Goal: Task Accomplishment & Management: Complete application form

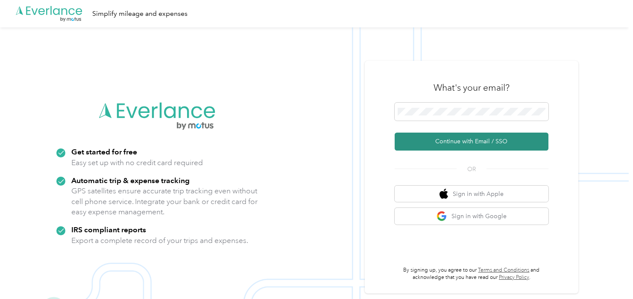
click at [428, 141] on button "Continue with Email / SSO" at bounding box center [472, 141] width 154 height 18
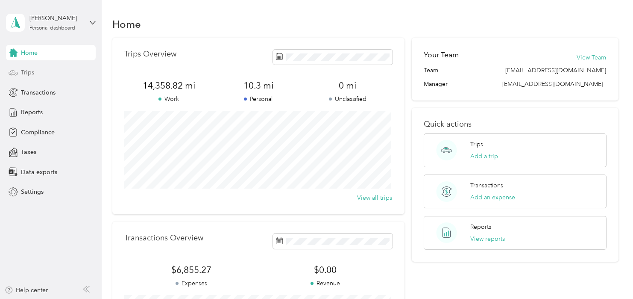
click at [27, 73] on span "Trips" at bounding box center [27, 72] width 13 height 9
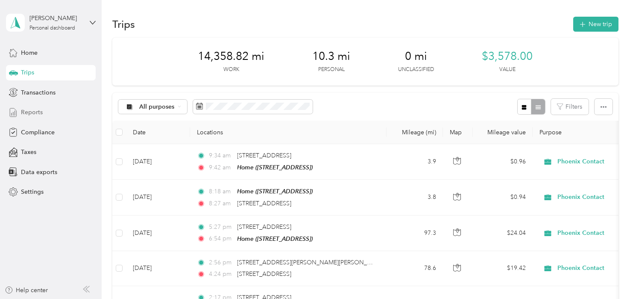
click at [34, 115] on span "Reports" at bounding box center [32, 112] width 22 height 9
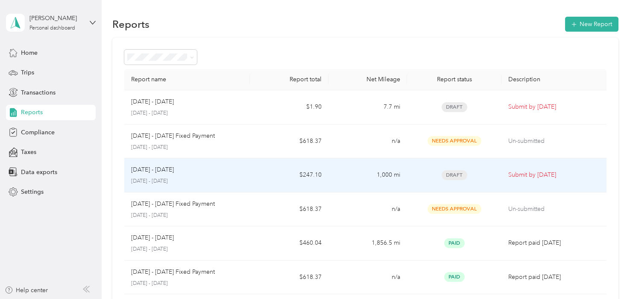
click at [200, 175] on div "Sep 1 - 30, 2025 September 1 - 30, 2025" at bounding box center [187, 175] width 112 height 20
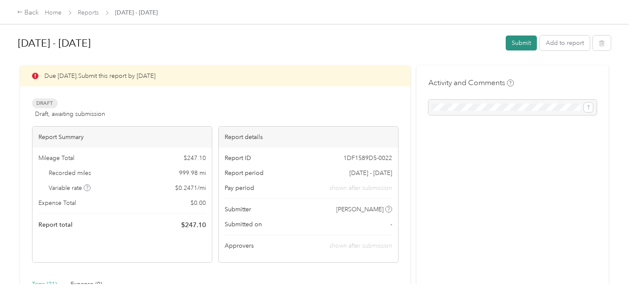
click at [515, 44] on button "Submit" at bounding box center [521, 42] width 31 height 15
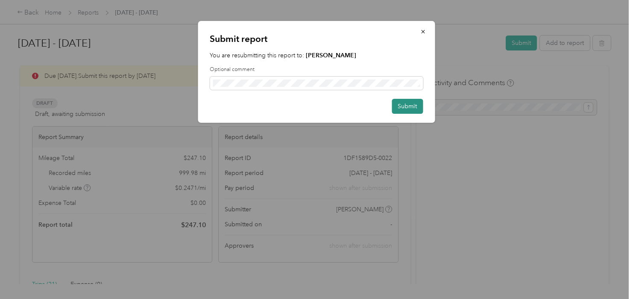
click at [402, 107] on button "Submit" at bounding box center [407, 106] width 31 height 15
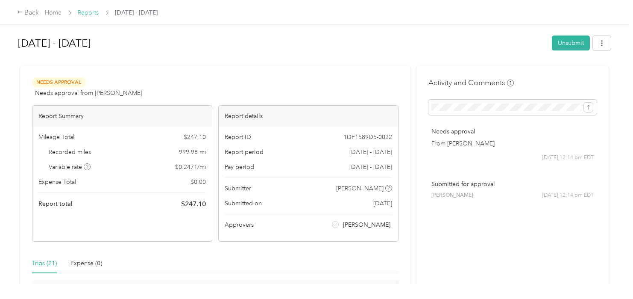
click at [87, 12] on link "Reports" at bounding box center [88, 12] width 21 height 7
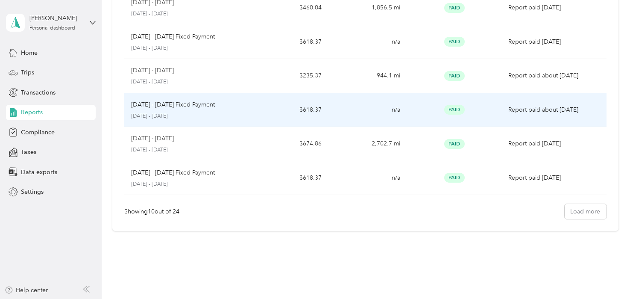
scroll to position [253, 0]
